Goal: Use online tool/utility

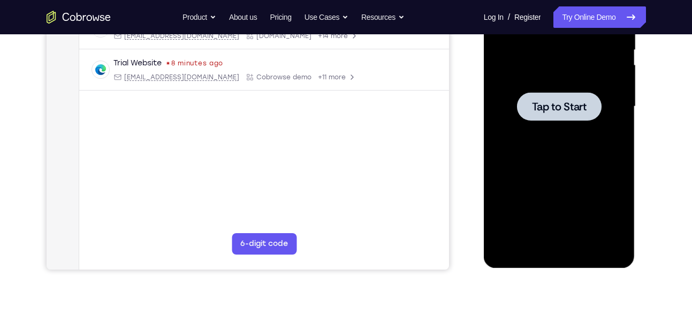
scroll to position [229, 0]
click at [554, 111] on span "Tap to Start" at bounding box center [559, 106] width 55 height 11
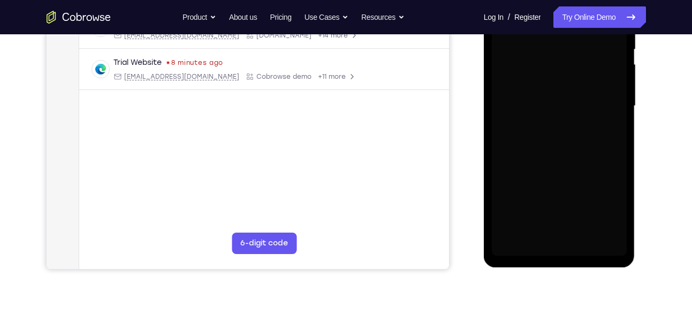
scroll to position [230, 0]
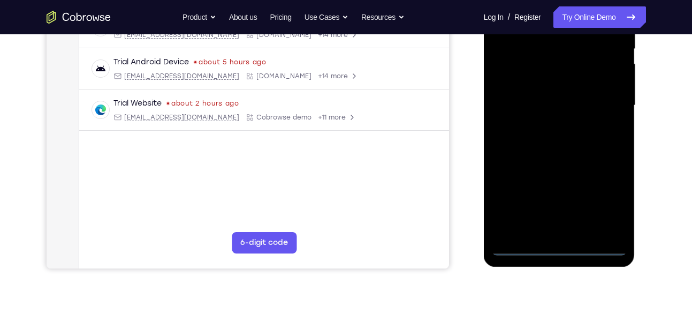
click at [118, 194] on main "demo_id 4208092725 4208092725 Email User ID Device ID Device name 6-digit code …" at bounding box center [264, 114] width 370 height 359
click at [553, 243] on div at bounding box center [559, 106] width 135 height 300
click at [608, 207] on div at bounding box center [559, 106] width 135 height 300
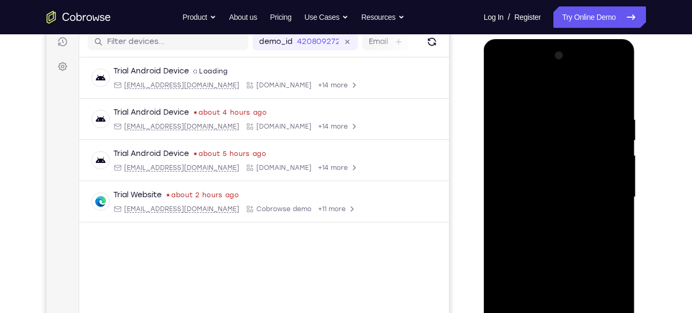
scroll to position [138, 0]
click at [527, 97] on div at bounding box center [559, 198] width 135 height 300
click at [601, 194] on div at bounding box center [559, 198] width 135 height 300
click at [546, 217] on div at bounding box center [559, 198] width 135 height 300
click at [550, 191] on div at bounding box center [559, 198] width 135 height 300
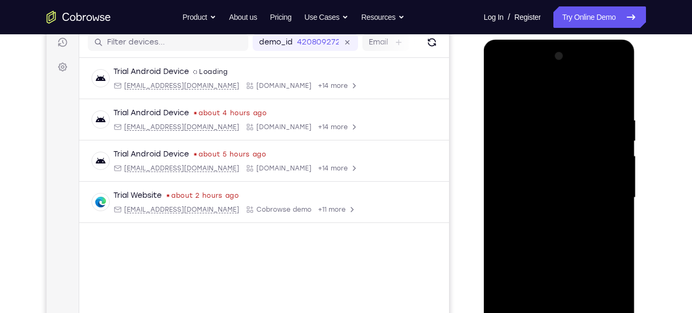
click at [549, 196] on div at bounding box center [559, 198] width 135 height 300
click at [539, 226] on div at bounding box center [559, 198] width 135 height 300
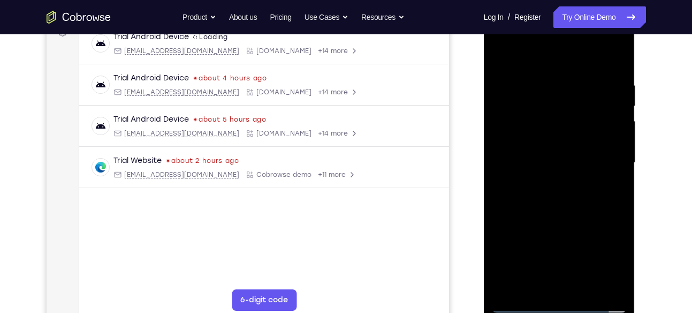
scroll to position [178, 0]
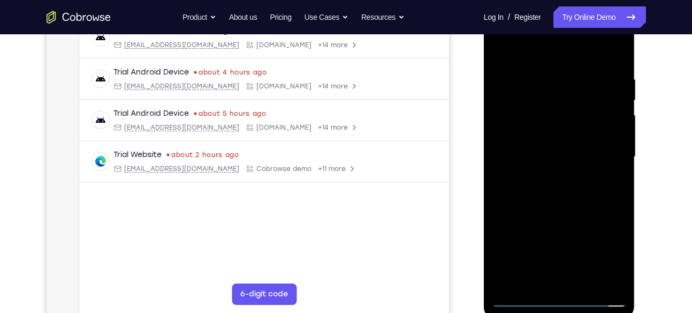
click at [534, 195] on div at bounding box center [559, 157] width 135 height 300
click at [584, 200] on div at bounding box center [559, 157] width 135 height 300
click at [536, 283] on div at bounding box center [559, 157] width 135 height 300
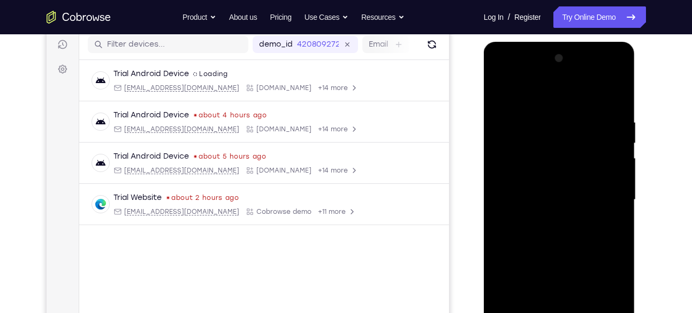
click at [535, 89] on div at bounding box center [559, 200] width 135 height 300
click at [532, 113] on div at bounding box center [559, 200] width 135 height 300
click at [542, 122] on div at bounding box center [559, 200] width 135 height 300
click at [506, 128] on div at bounding box center [559, 200] width 135 height 300
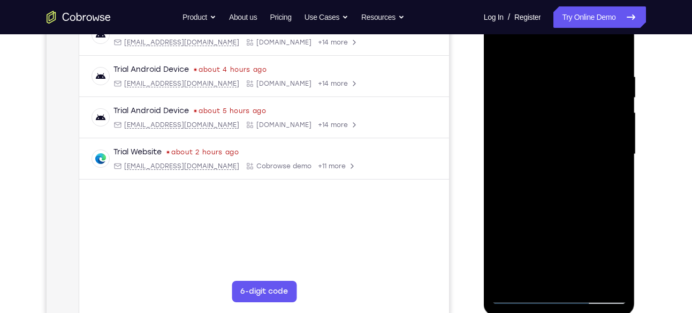
scroll to position [180, 0]
click at [610, 52] on div at bounding box center [559, 155] width 135 height 300
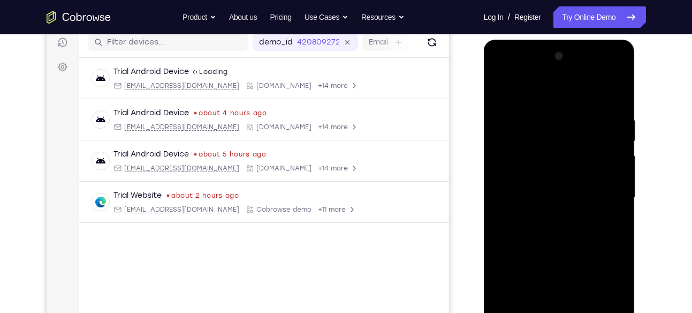
scroll to position [137, 0]
click at [501, 87] on div at bounding box center [559, 198] width 135 height 300
click at [574, 108] on div at bounding box center [559, 198] width 135 height 300
click at [515, 146] on div at bounding box center [559, 198] width 135 height 300
click at [617, 213] on div at bounding box center [559, 198] width 135 height 300
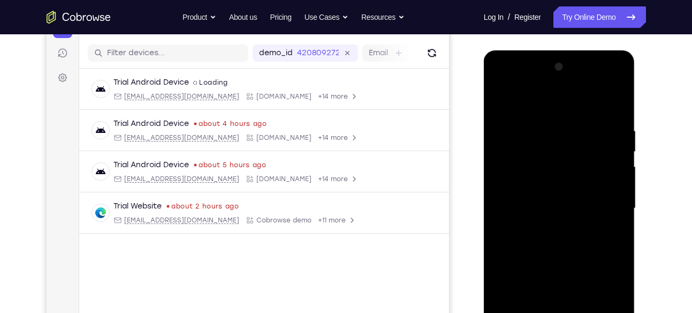
scroll to position [126, 0]
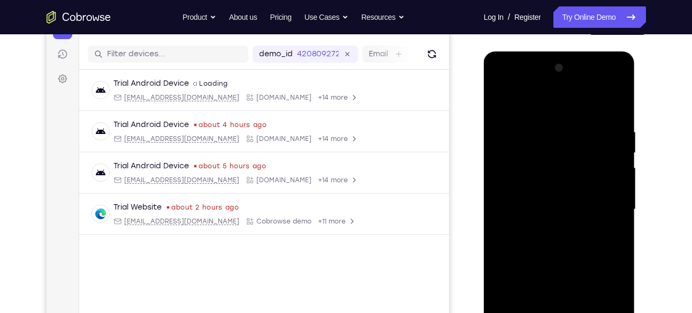
click at [498, 115] on div at bounding box center [559, 209] width 135 height 300
click at [603, 144] on div at bounding box center [559, 209] width 135 height 300
click at [620, 156] on div at bounding box center [559, 209] width 135 height 300
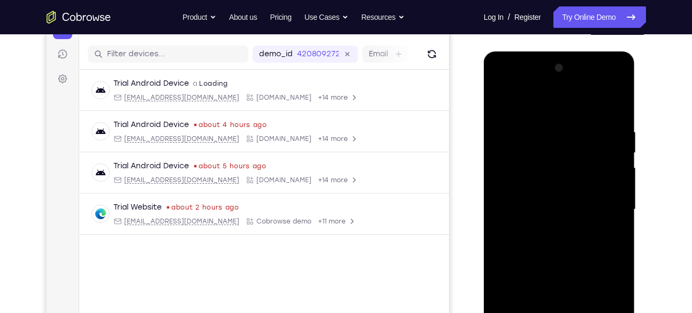
click at [620, 156] on div at bounding box center [559, 209] width 135 height 300
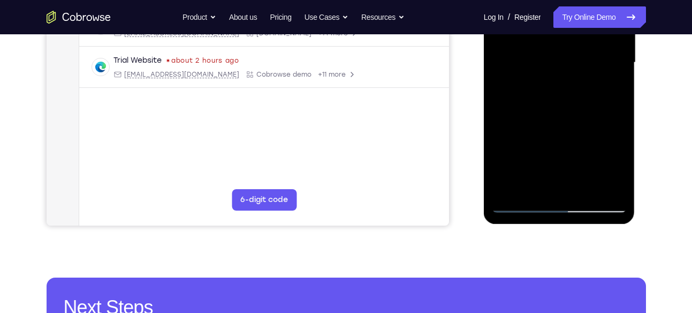
scroll to position [273, 0]
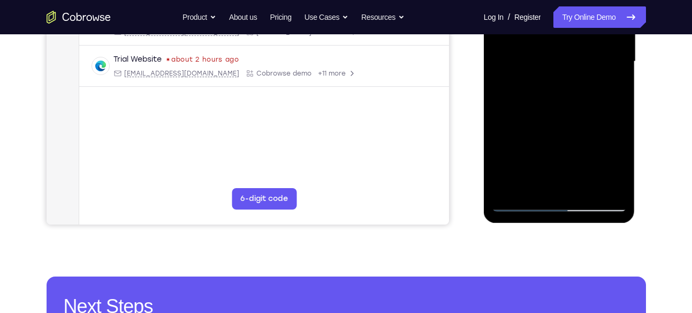
click at [508, 189] on div at bounding box center [559, 62] width 135 height 300
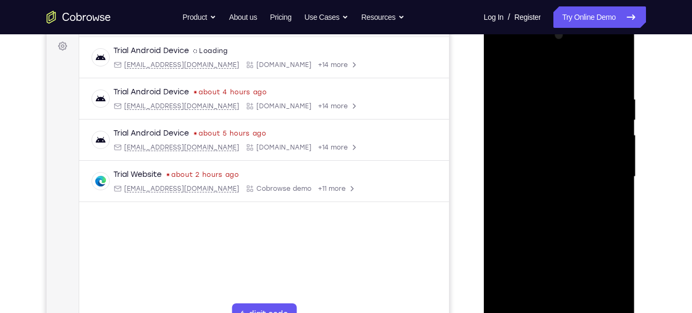
scroll to position [155, 0]
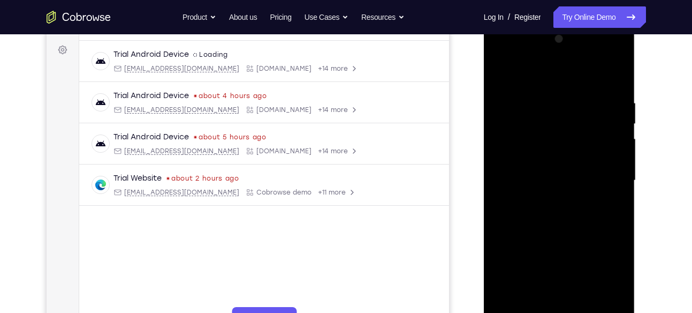
click at [544, 94] on div at bounding box center [559, 181] width 135 height 300
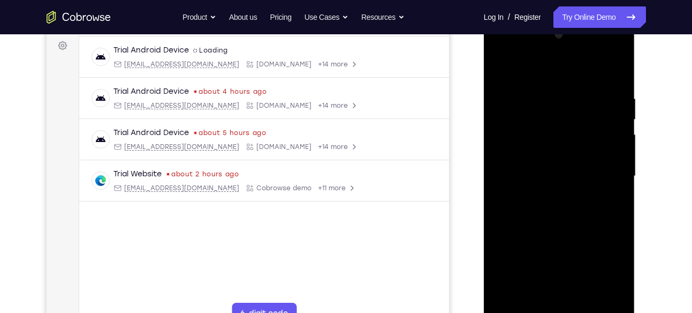
scroll to position [157, 0]
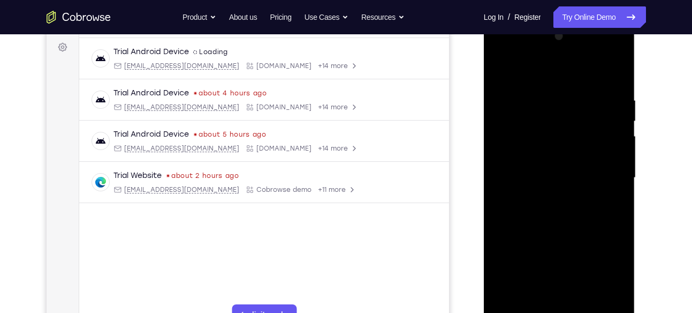
click at [502, 73] on div at bounding box center [559, 178] width 135 height 300
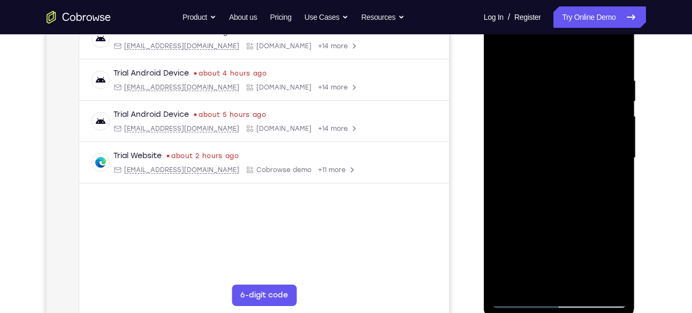
scroll to position [174, 0]
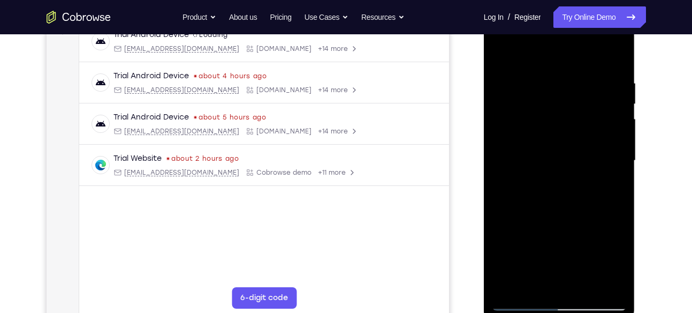
click at [502, 51] on div at bounding box center [559, 161] width 135 height 300
click at [501, 52] on div at bounding box center [559, 161] width 135 height 300
click at [614, 54] on div at bounding box center [559, 161] width 135 height 300
click at [587, 73] on div at bounding box center [559, 161] width 135 height 300
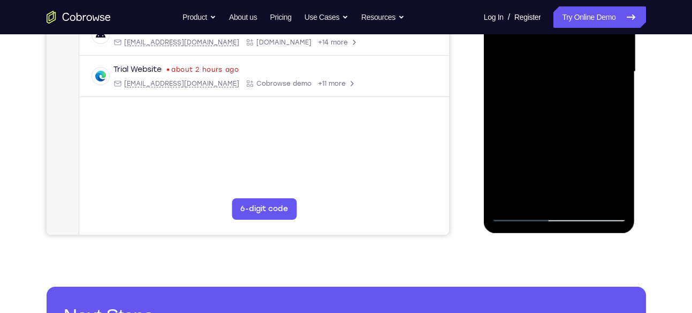
scroll to position [268, 0]
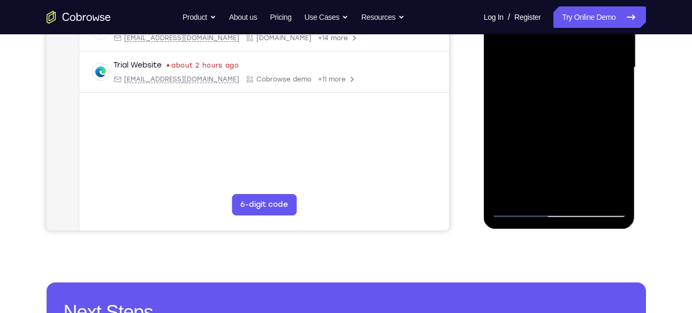
click at [549, 189] on div at bounding box center [559, 68] width 135 height 300
click at [568, 68] on div at bounding box center [559, 68] width 135 height 300
click at [554, 194] on div at bounding box center [559, 68] width 135 height 300
click at [584, 68] on div at bounding box center [559, 68] width 135 height 300
click at [582, 189] on div at bounding box center [559, 68] width 135 height 300
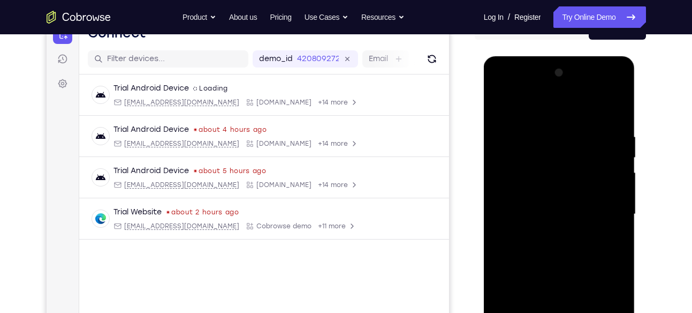
scroll to position [118, 0]
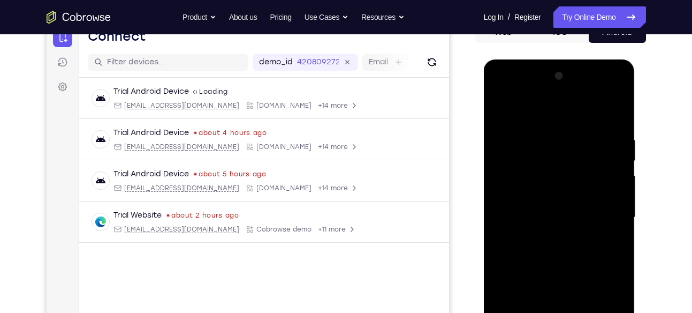
click at [613, 113] on div at bounding box center [559, 217] width 135 height 300
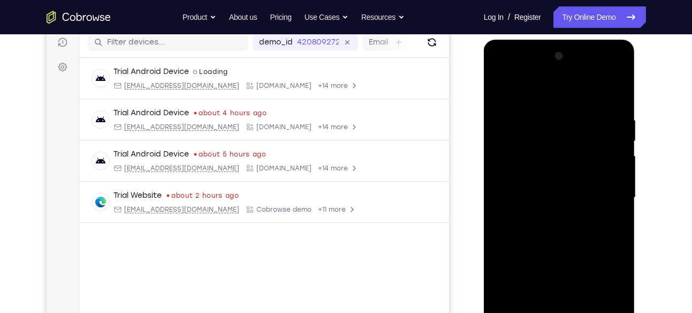
scroll to position [137, 0]
drag, startPoint x: 615, startPoint y: 104, endPoint x: 550, endPoint y: 96, distance: 65.2
drag, startPoint x: 550, startPoint y: 96, endPoint x: 560, endPoint y: 86, distance: 14.0
click at [560, 86] on div at bounding box center [559, 198] width 135 height 300
drag, startPoint x: 587, startPoint y: 124, endPoint x: 569, endPoint y: 123, distance: 17.2
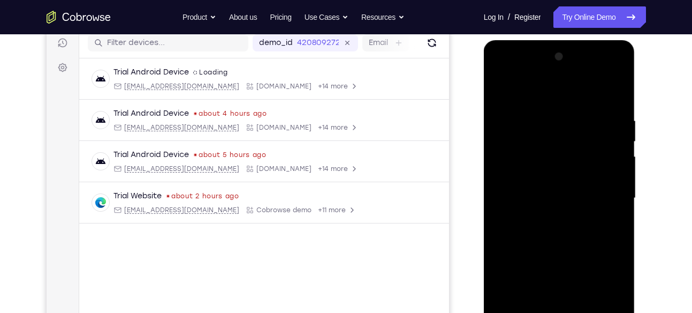
drag, startPoint x: 569, startPoint y: 123, endPoint x: 593, endPoint y: 105, distance: 29.4
click at [593, 105] on div at bounding box center [559, 198] width 135 height 300
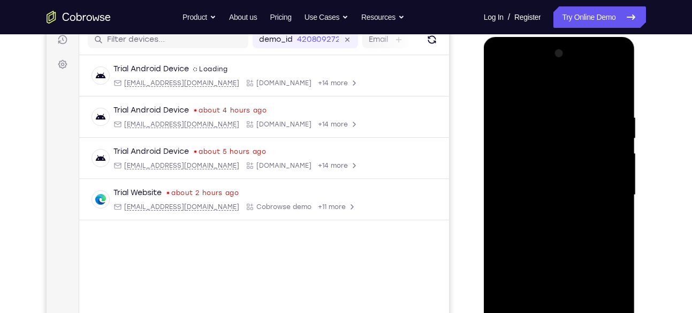
scroll to position [139, 0]
click at [502, 92] on div at bounding box center [559, 196] width 135 height 300
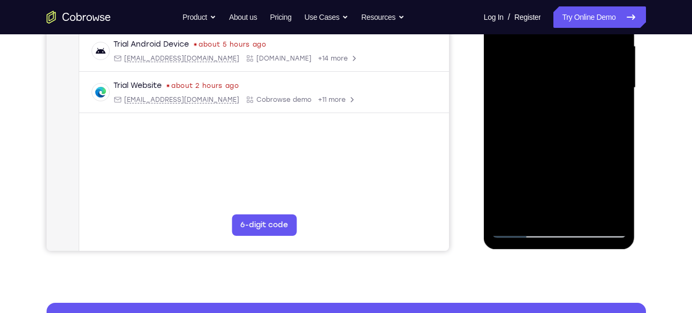
scroll to position [250, 0]
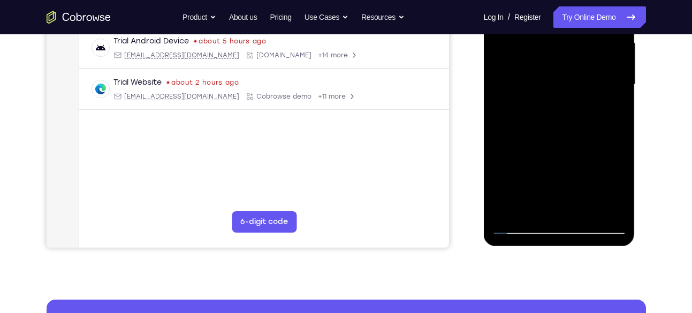
click at [514, 164] on div at bounding box center [559, 85] width 135 height 300
click at [614, 78] on div at bounding box center [559, 85] width 135 height 300
click at [617, 79] on div at bounding box center [559, 85] width 135 height 300
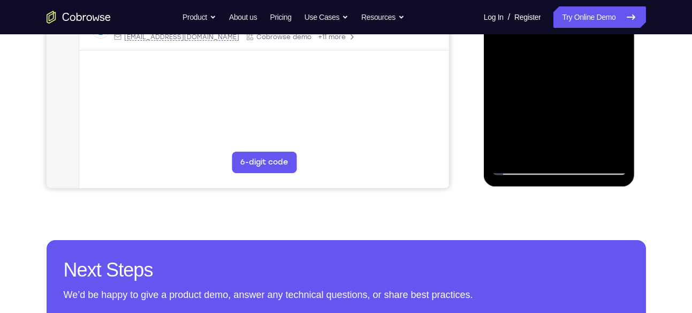
scroll to position [310, 0]
click at [516, 167] on div at bounding box center [559, 25] width 135 height 300
